Goal: Find specific page/section: Find specific page/section

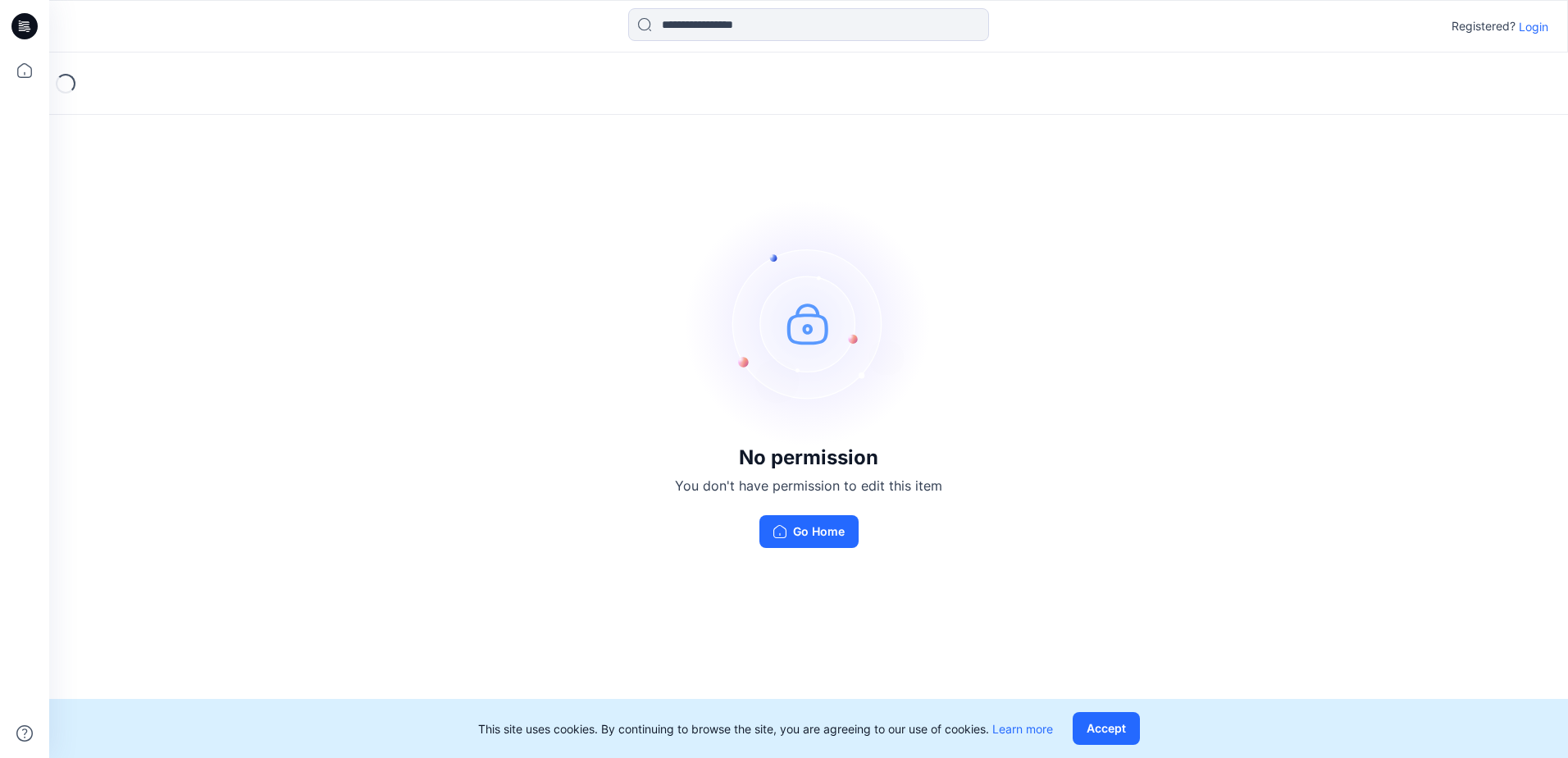
click at [1537, 24] on p "Login" at bounding box center [1533, 27] width 30 height 17
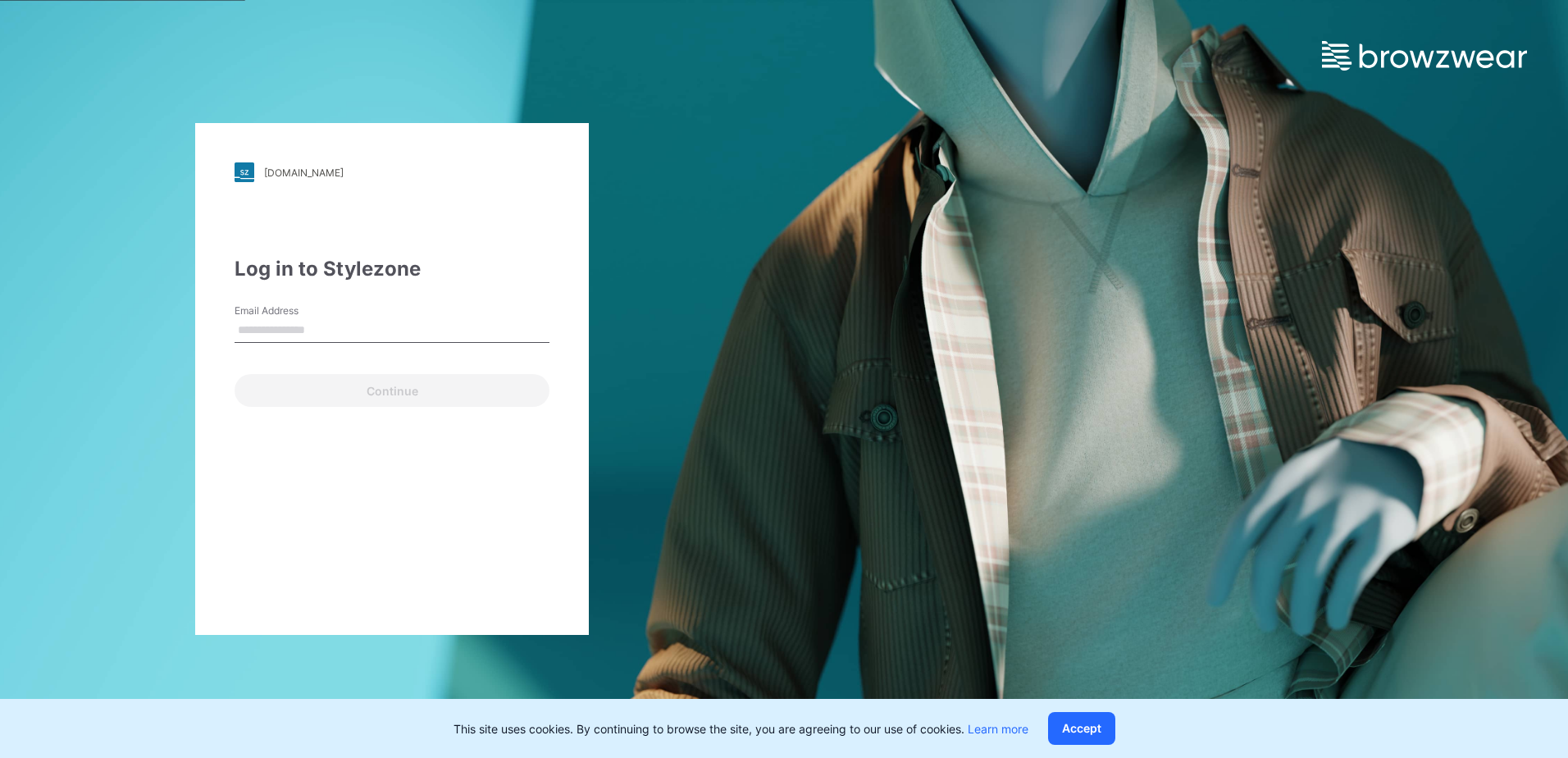
click at [333, 345] on div "Email Address" at bounding box center [392, 328] width 315 height 49
click at [338, 322] on input "Email Address" at bounding box center [392, 331] width 315 height 25
type input "**********"
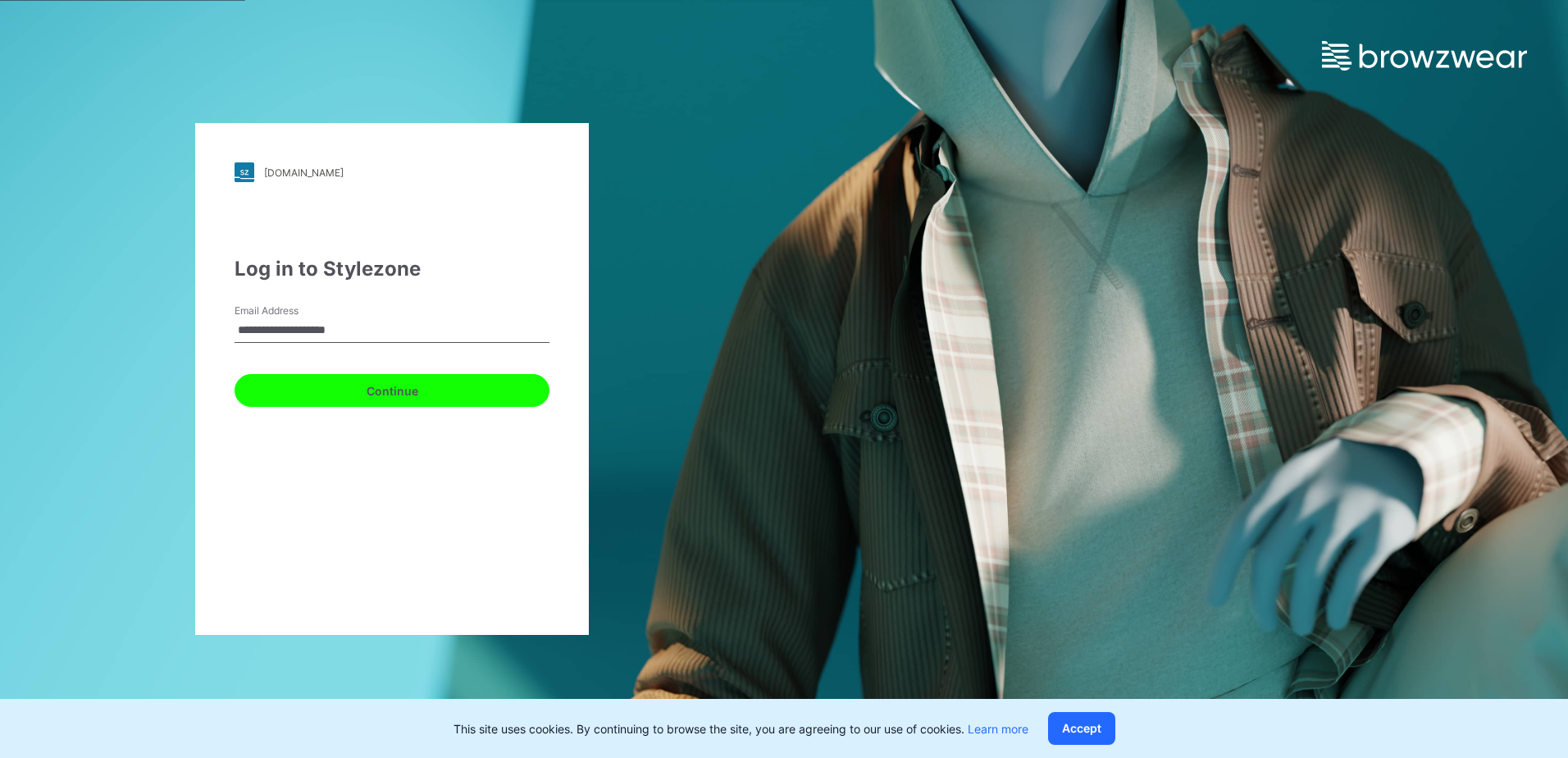
click at [330, 387] on button "Continue" at bounding box center [392, 391] width 315 height 33
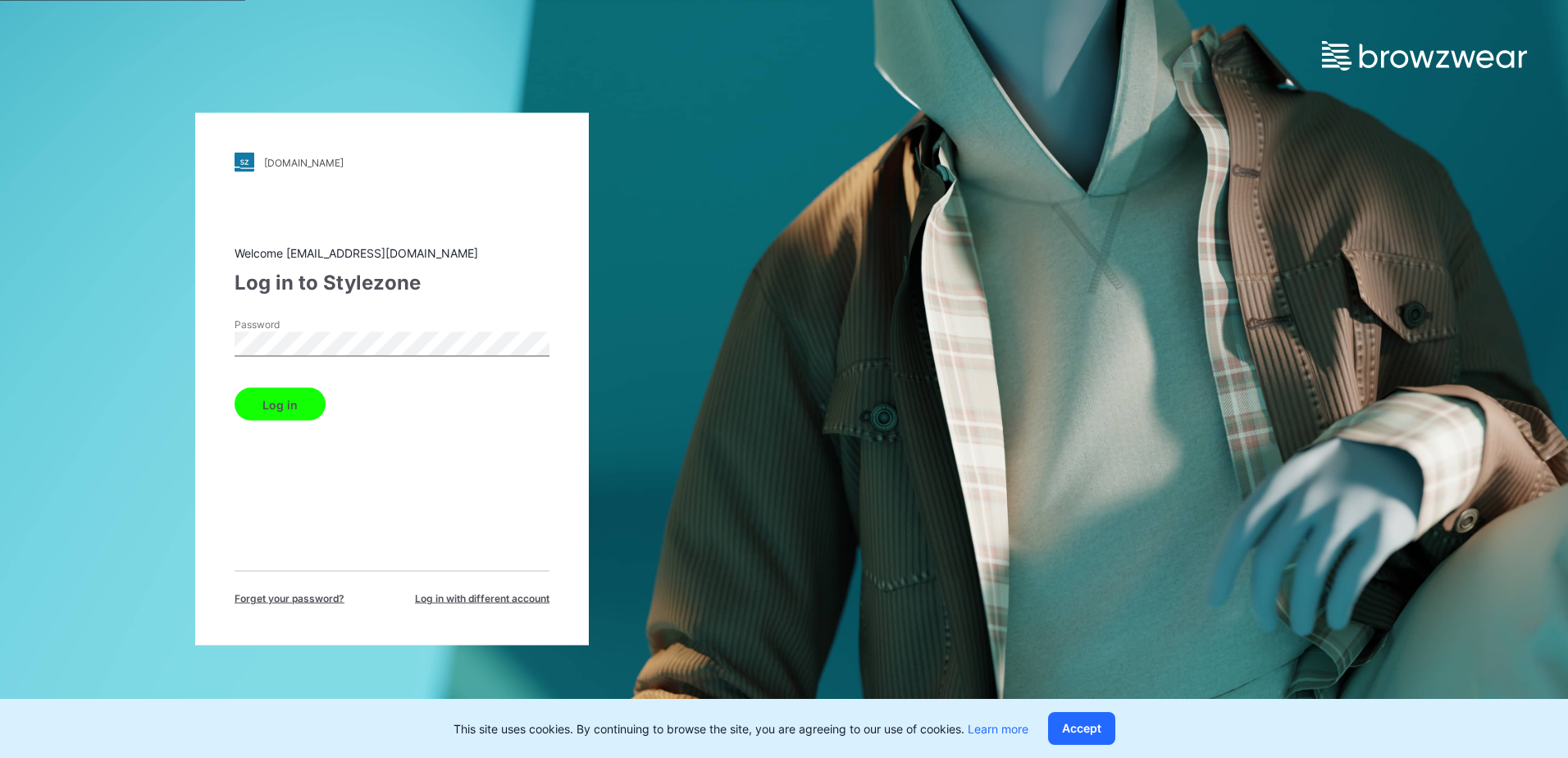
click at [286, 417] on button "Log in" at bounding box center [280, 404] width 91 height 33
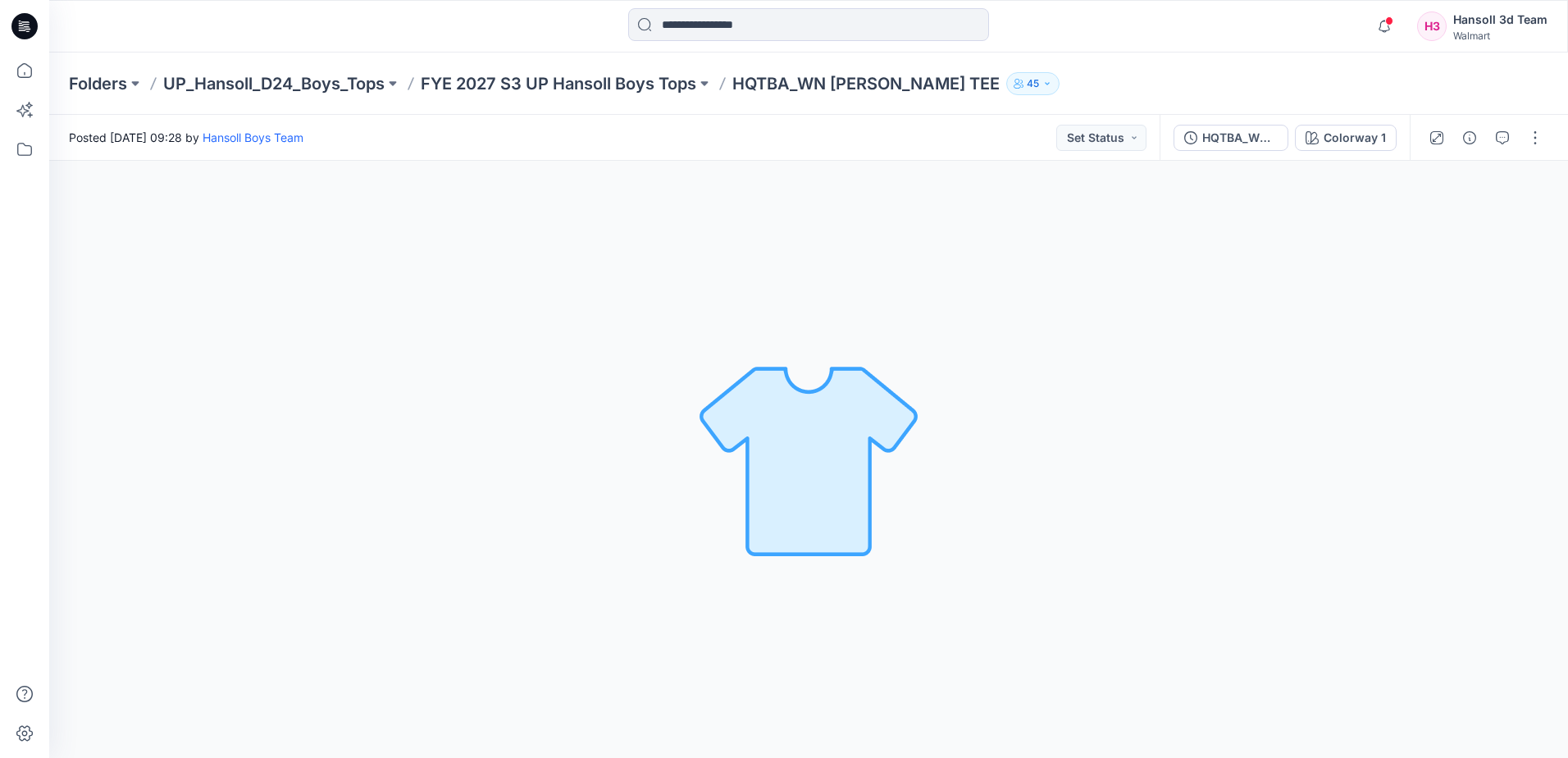
drag, startPoint x: 749, startPoint y: 447, endPoint x: 6, endPoint y: 386, distance: 745.5
click at [739, 447] on img at bounding box center [809, 459] width 230 height 230
drag, startPoint x: 639, startPoint y: 278, endPoint x: 656, endPoint y: 342, distance: 66.2
click at [639, 281] on div "Colorway 1 Loading... Material Properties Loading..." at bounding box center [808, 459] width 1519 height 597
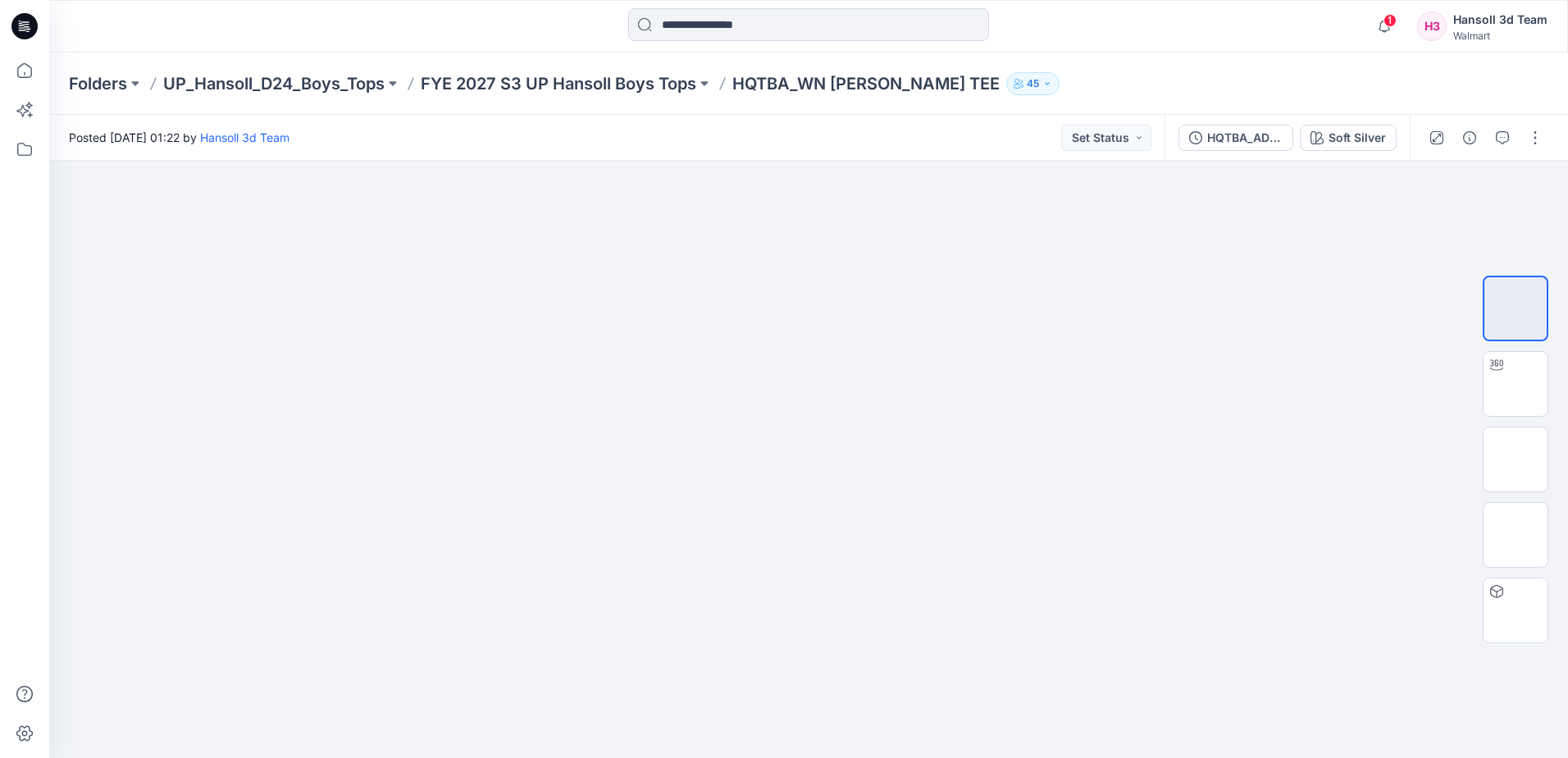
click at [1236, 153] on div "HQTBA_ADM SC_WN [PERSON_NAME] TEE Soft Silver" at bounding box center [1287, 138] width 245 height 46
click at [1241, 135] on div "HQTBA_ADM SC_WN [PERSON_NAME] TEE" at bounding box center [1245, 138] width 75 height 18
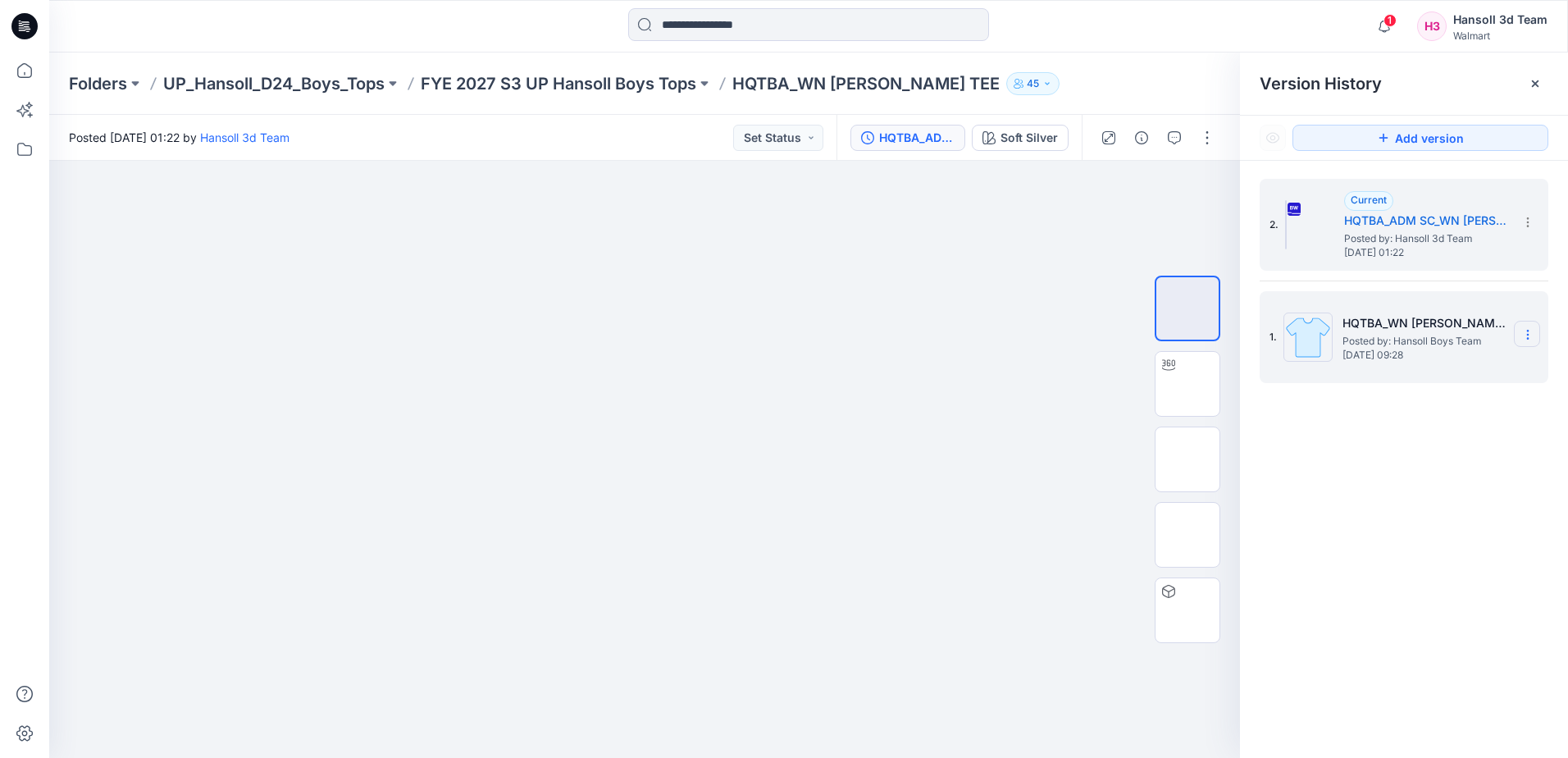
drag, startPoint x: 1539, startPoint y: 333, endPoint x: 1524, endPoint y: 343, distance: 18.0
click at [1535, 338] on section at bounding box center [1527, 334] width 26 height 26
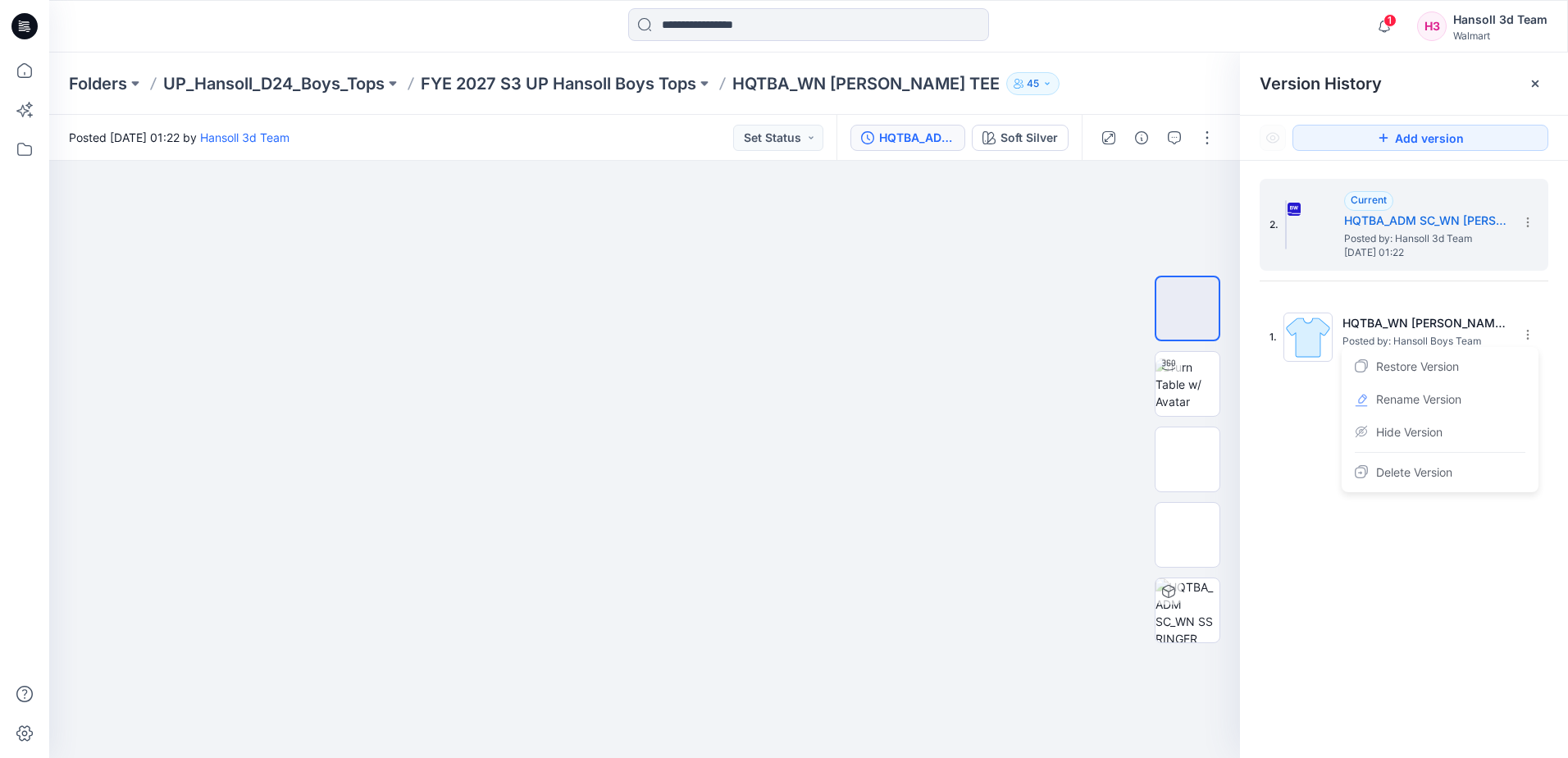
drag, startPoint x: 1394, startPoint y: 437, endPoint x: 1299, endPoint y: 436, distance: 95.0
click at [1390, 437] on span "Hide Version" at bounding box center [1409, 432] width 67 height 19
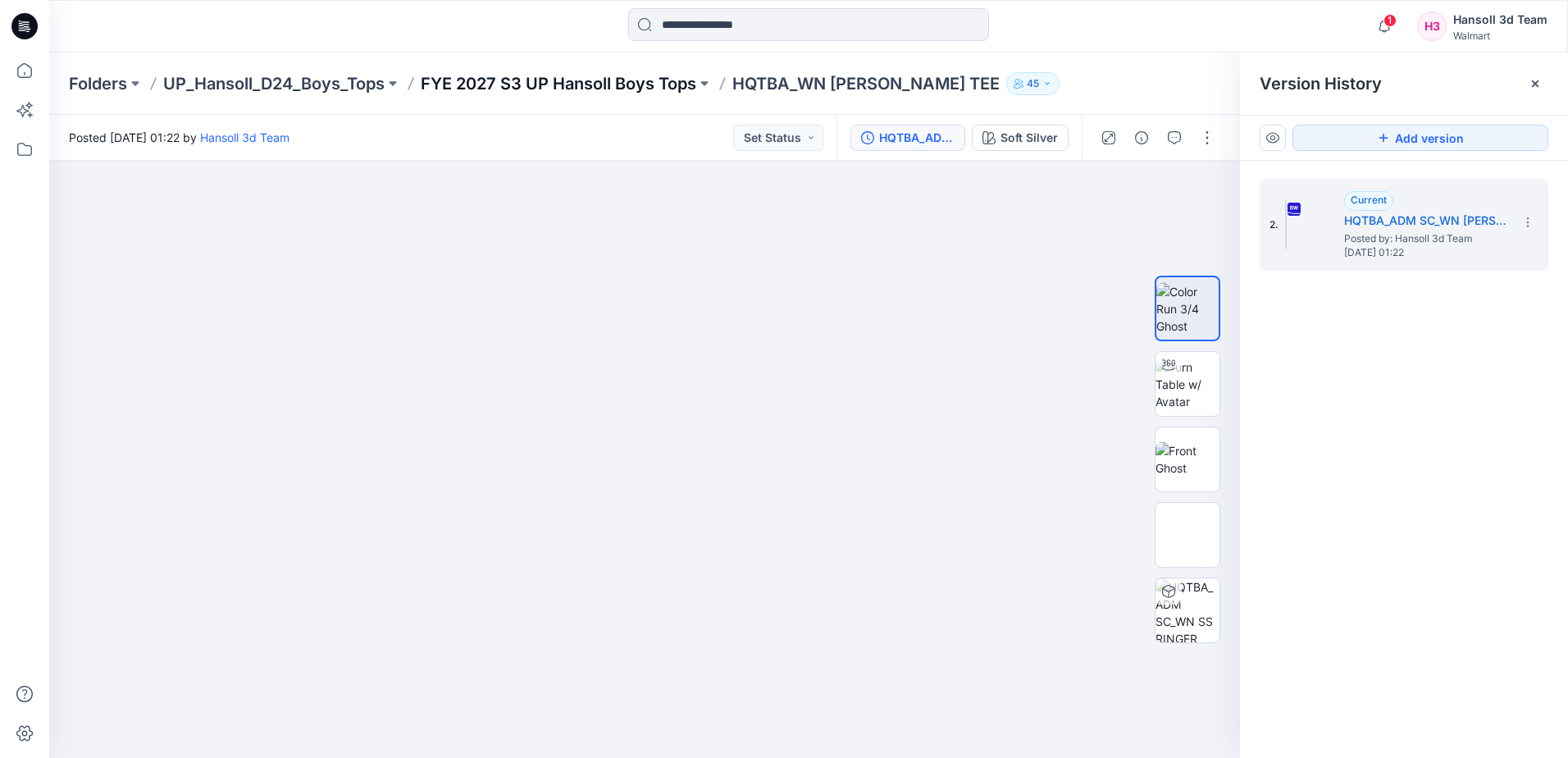
click at [530, 80] on p "FYE 2027 S3 UP Hansoll Boys Tops" at bounding box center [558, 84] width 276 height 23
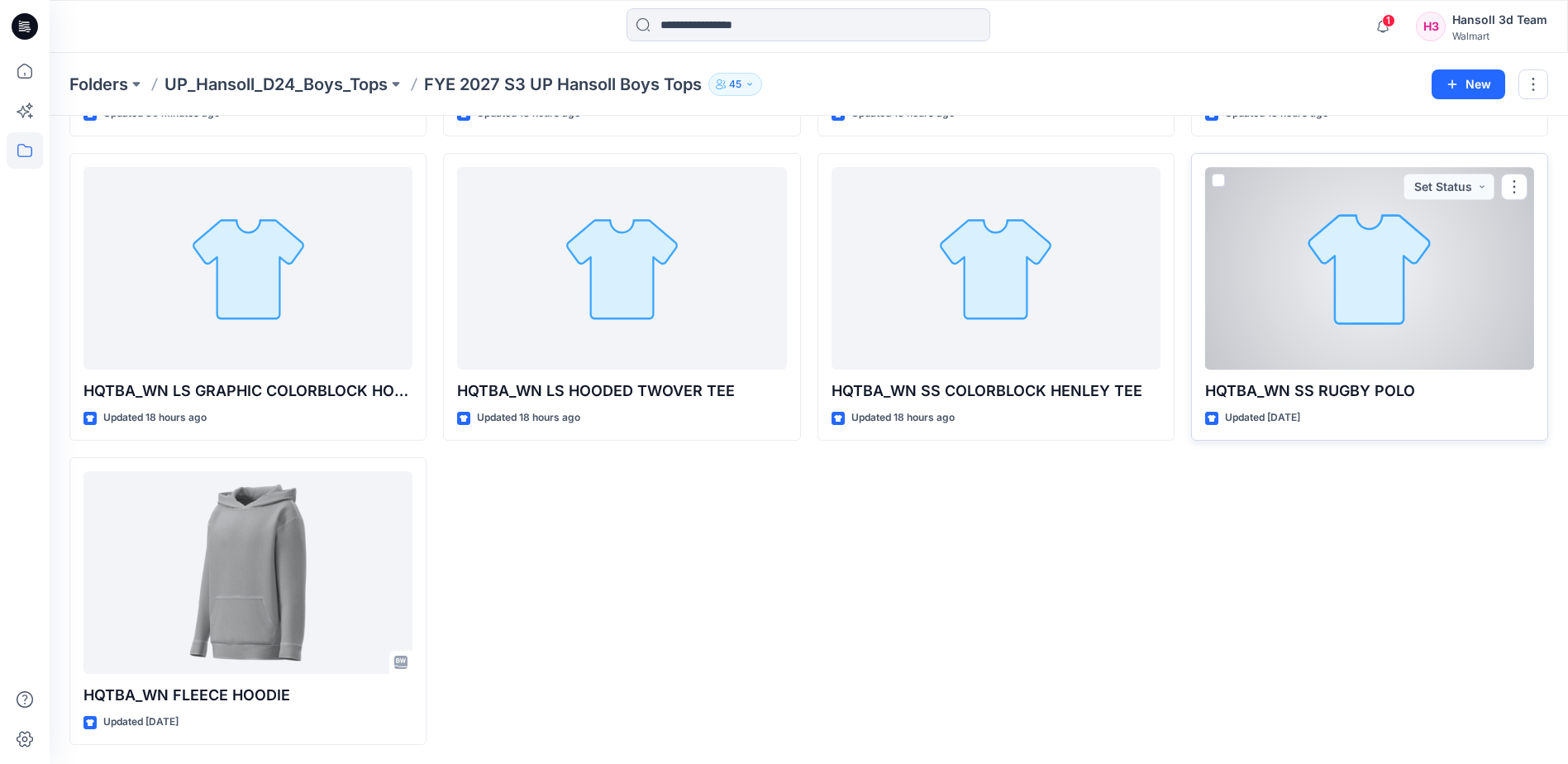
scroll to position [337, 0]
click at [1354, 308] on div at bounding box center [1369, 267] width 329 height 202
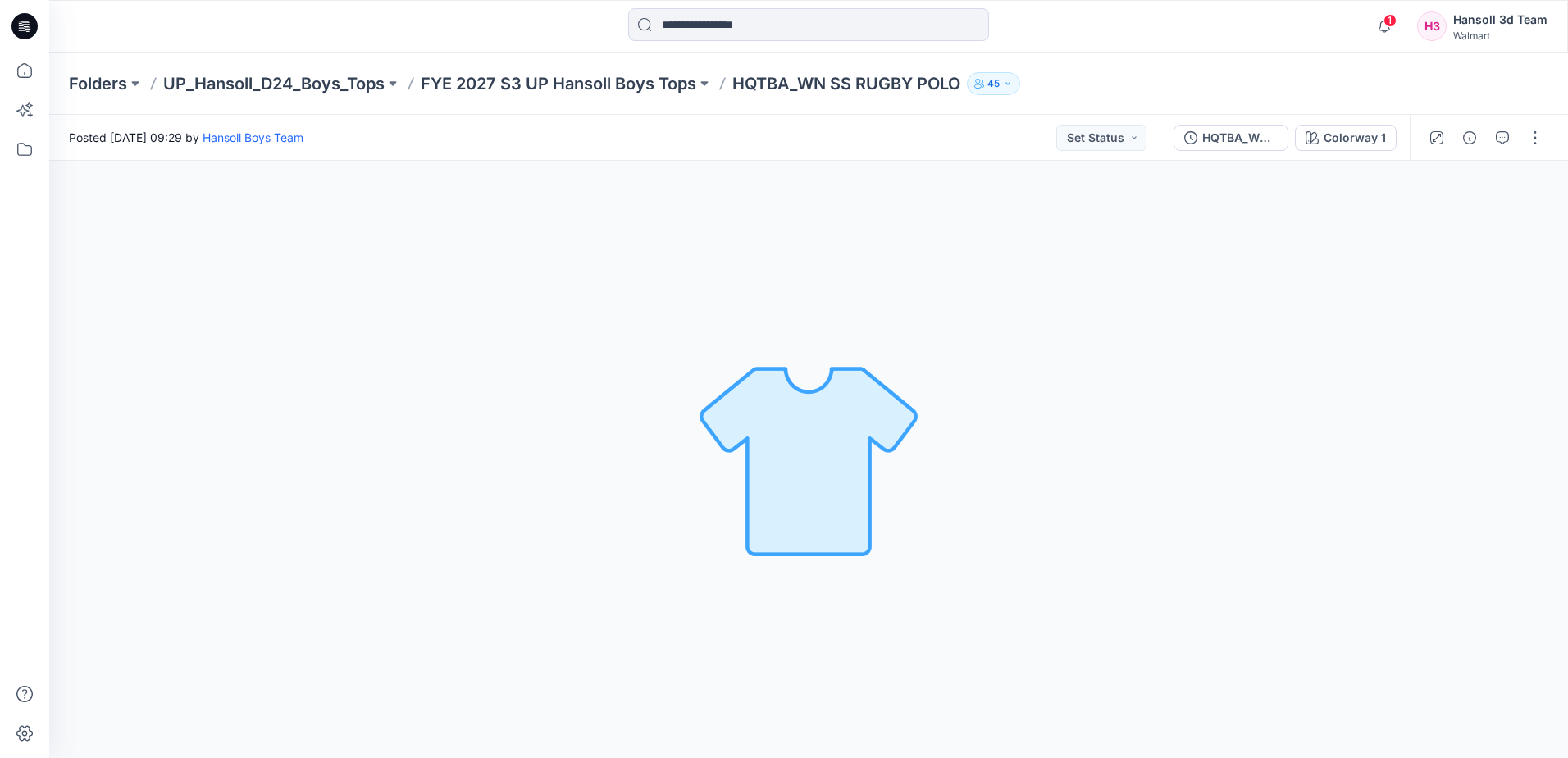
click at [158, 626] on div "Colorway 1 Loading... Material Properties Loading..." at bounding box center [808, 459] width 1519 height 597
drag, startPoint x: 631, startPoint y: 538, endPoint x: 643, endPoint y: 538, distance: 12.0
click at [636, 538] on div "Colorway 1 Loading... Material Properties Loading..." at bounding box center [808, 459] width 1519 height 597
click at [19, 23] on icon at bounding box center [20, 23] width 3 height 1
